Goal: Task Accomplishment & Management: Use online tool/utility

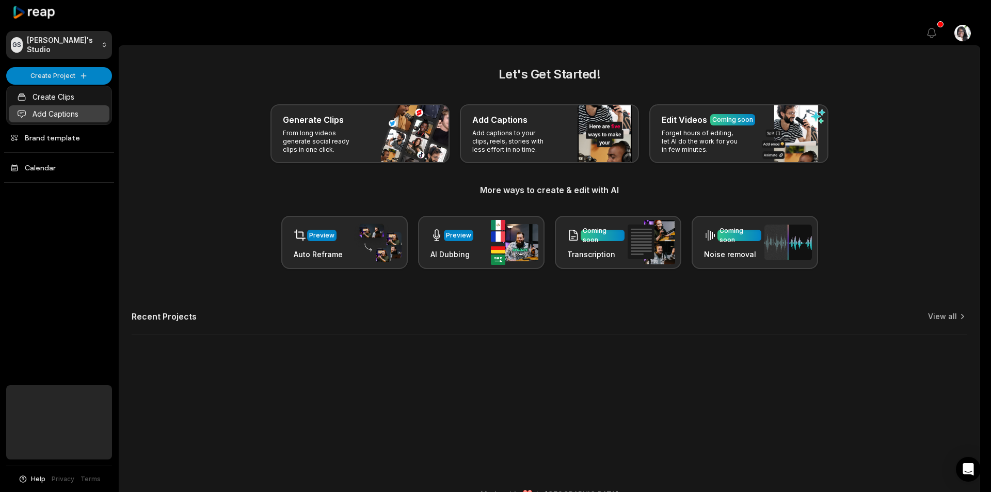
click at [74, 115] on link "Add Captions" at bounding box center [59, 113] width 101 height 17
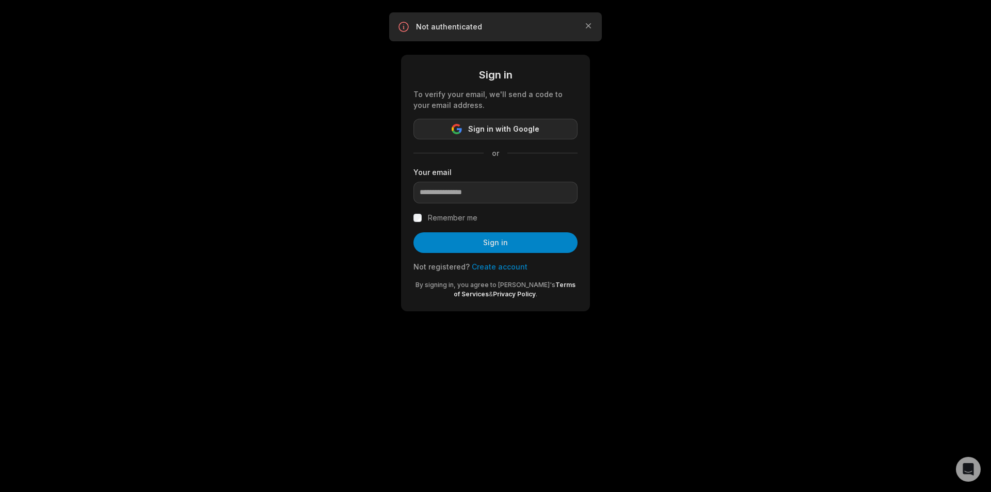
click at [537, 128] on span "Sign in with Google" at bounding box center [503, 129] width 71 height 12
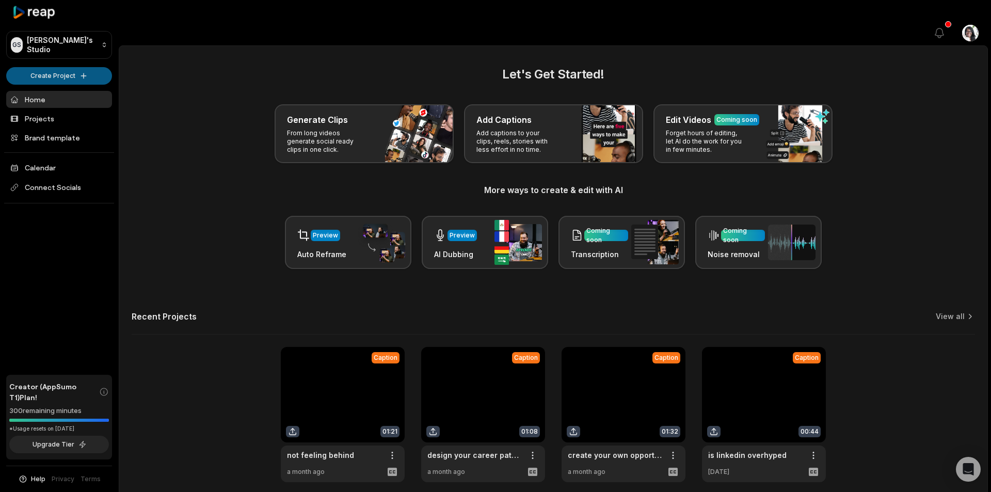
click at [68, 77] on html "GS [PERSON_NAME]'s Studio Create Project Home Projects Brand template Calendar …" at bounding box center [495, 246] width 991 height 492
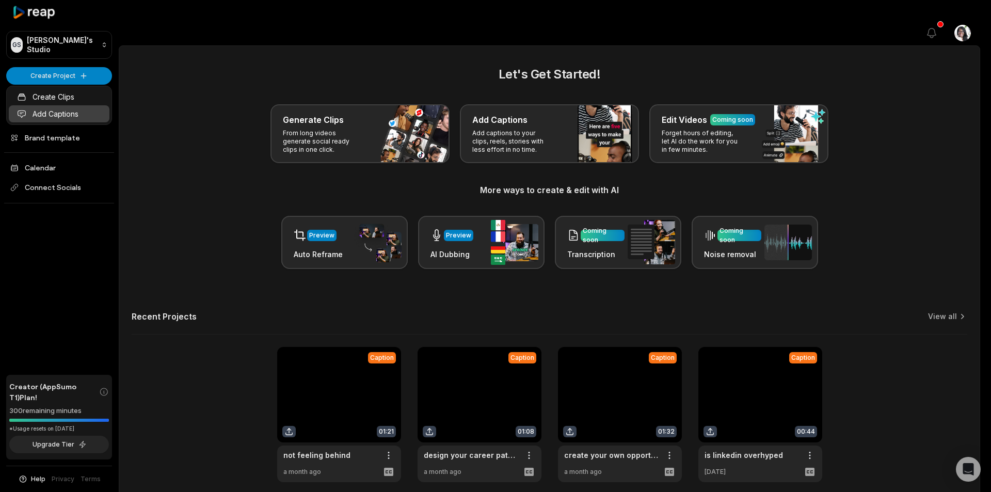
click at [71, 115] on link "Add Captions" at bounding box center [59, 113] width 101 height 17
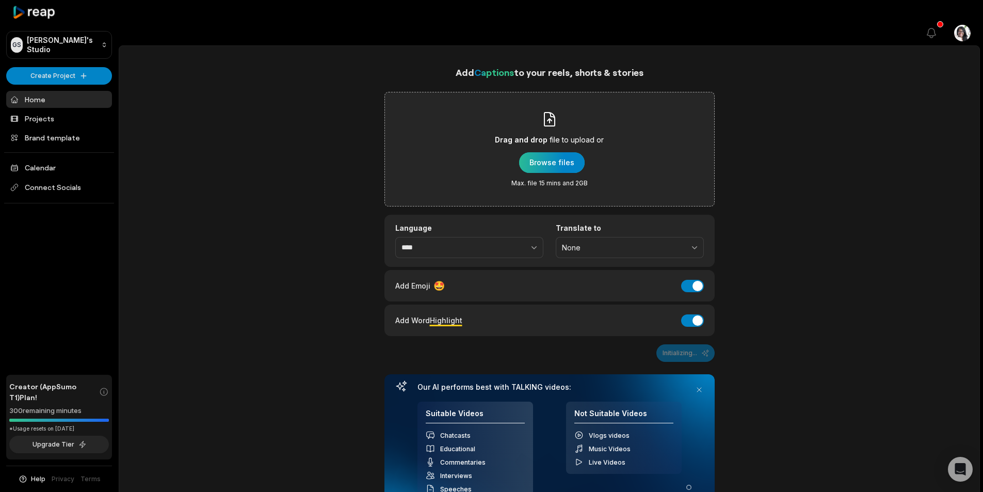
click at [557, 152] on div "button" at bounding box center [552, 162] width 66 height 21
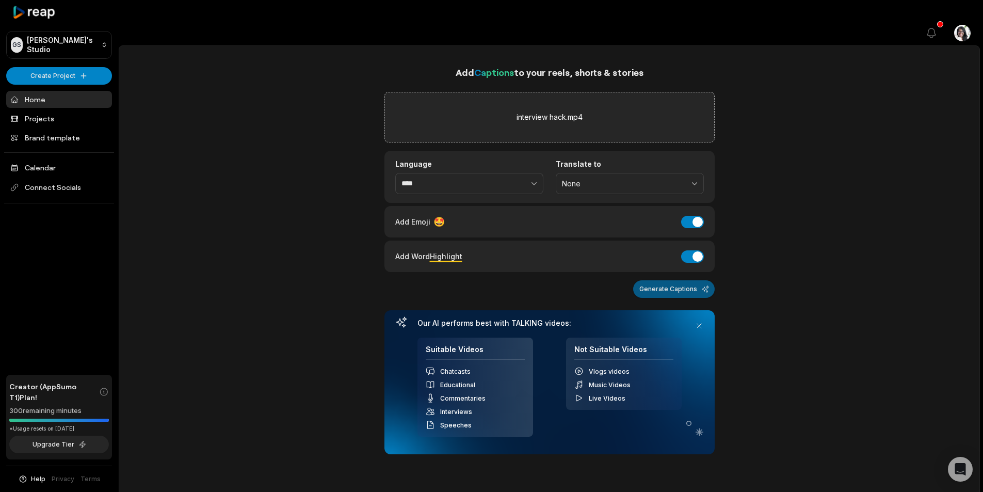
click at [684, 280] on button "Generate Captions" at bounding box center [674, 289] width 82 height 18
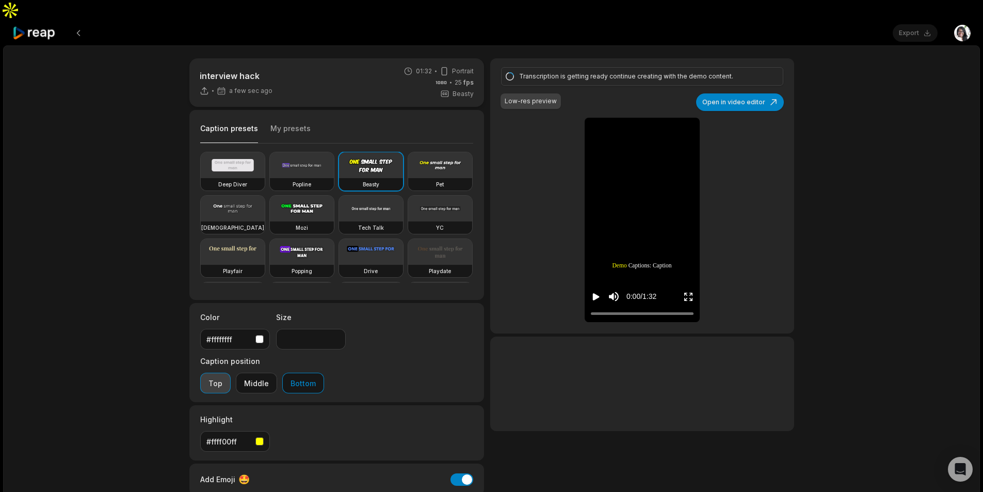
click at [231, 373] on button "Top" at bounding box center [215, 383] width 30 height 21
click at [755, 93] on button "Open in video editor" at bounding box center [740, 102] width 88 height 18
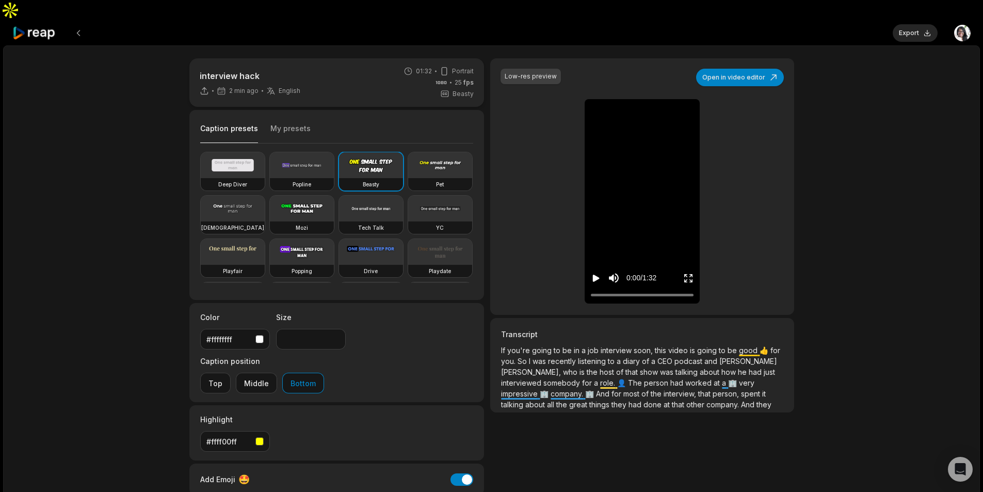
click at [520, 367] on span "Butler," at bounding box center [532, 371] width 62 height 9
click at [519, 378] on span "interviewed" at bounding box center [522, 382] width 42 height 9
click at [520, 367] on span "Butler," at bounding box center [532, 371] width 62 height 9
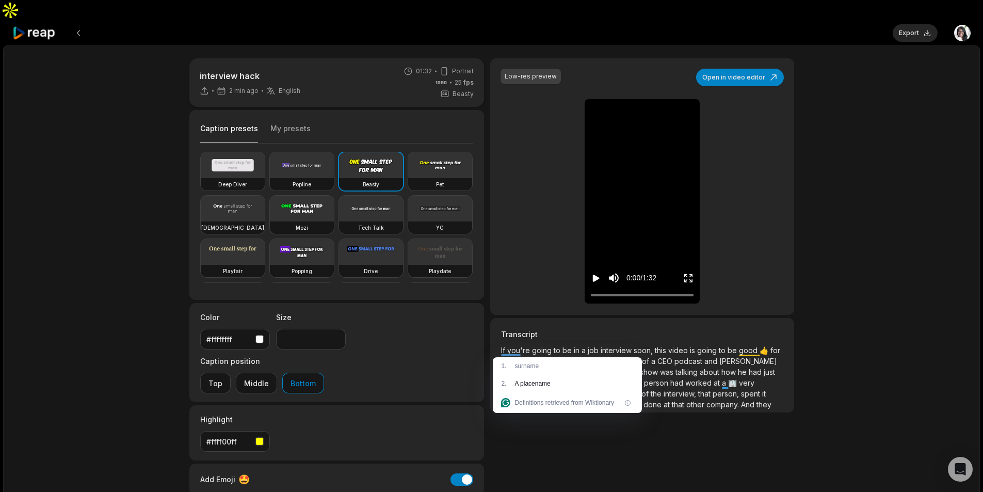
click at [578, 357] on span "recently" at bounding box center [563, 361] width 30 height 9
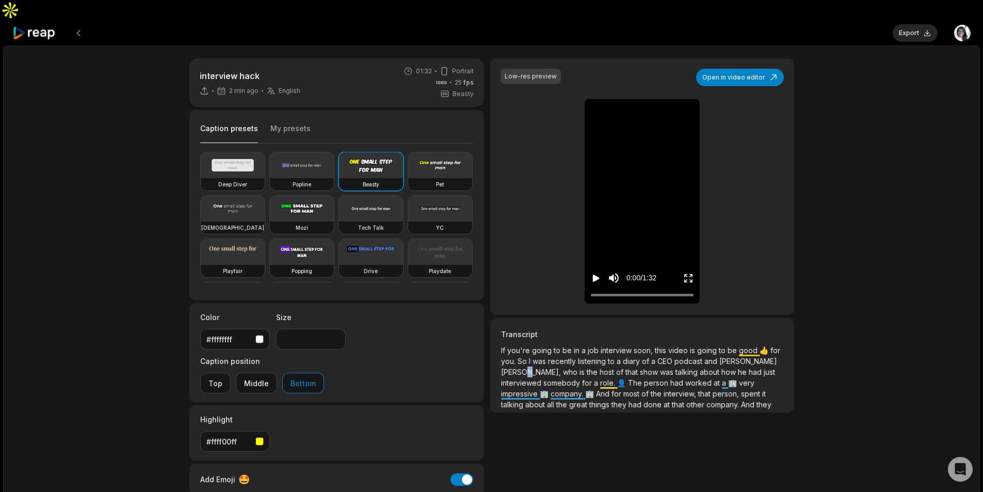
click at [522, 356] on p "If you're going to be in a job interview soon, this video is going to be good 👍…" at bounding box center [642, 377] width 282 height 65
click at [516, 367] on span "Butler," at bounding box center [532, 371] width 62 height 9
click at [754, 69] on button "Open in video editor" at bounding box center [740, 78] width 88 height 18
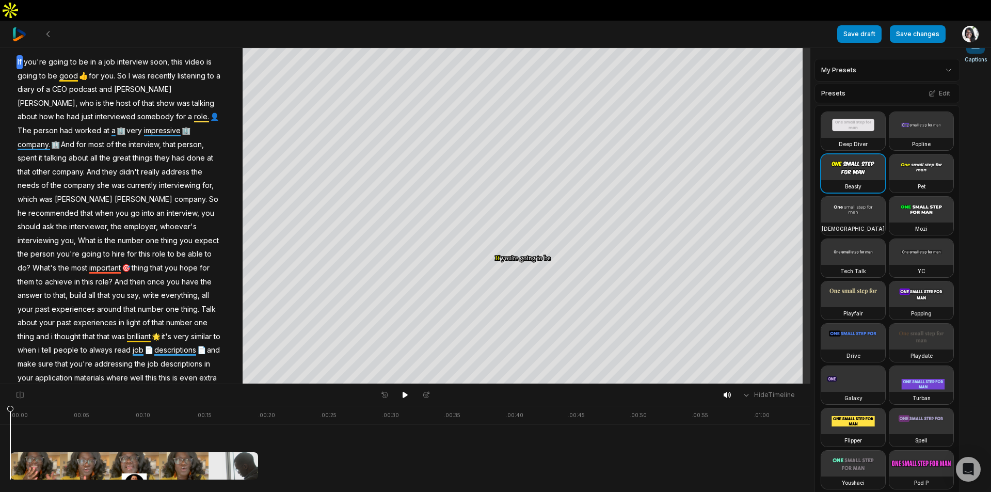
click at [78, 96] on span "Butler," at bounding box center [48, 103] width 62 height 14
